Goal: Task Accomplishment & Management: Use online tool/utility

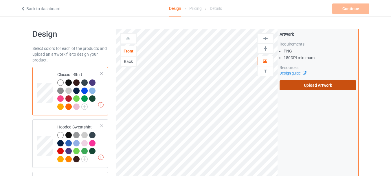
click at [313, 86] on label "Upload Artwork" at bounding box center [317, 85] width 77 height 10
click at [0, 0] on input "Upload Artwork" at bounding box center [0, 0] width 0 height 0
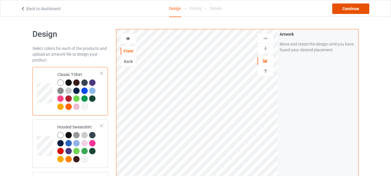
click at [348, 8] on div "Continue" at bounding box center [350, 8] width 37 height 10
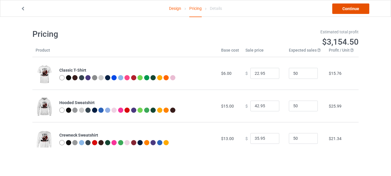
click at [349, 10] on link "Continue" at bounding box center [350, 8] width 37 height 10
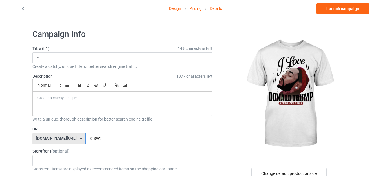
click at [128, 139] on input "x1swt" at bounding box center [148, 138] width 127 height 11
type input "x1swta"
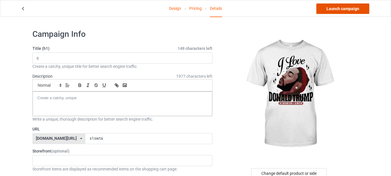
click at [345, 10] on link "Launch campaign" at bounding box center [342, 8] width 53 height 10
